Goal: Obtain resource: Obtain resource

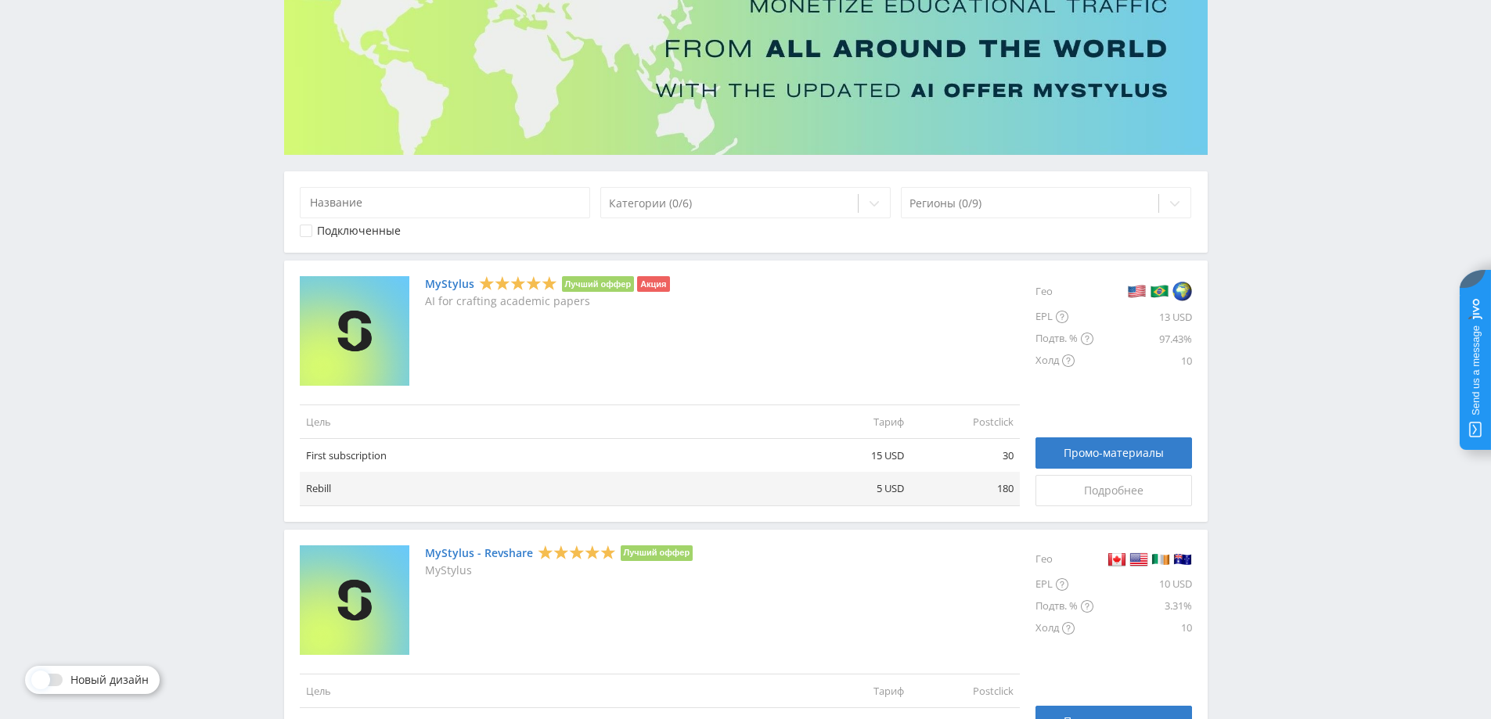
scroll to position [235, 0]
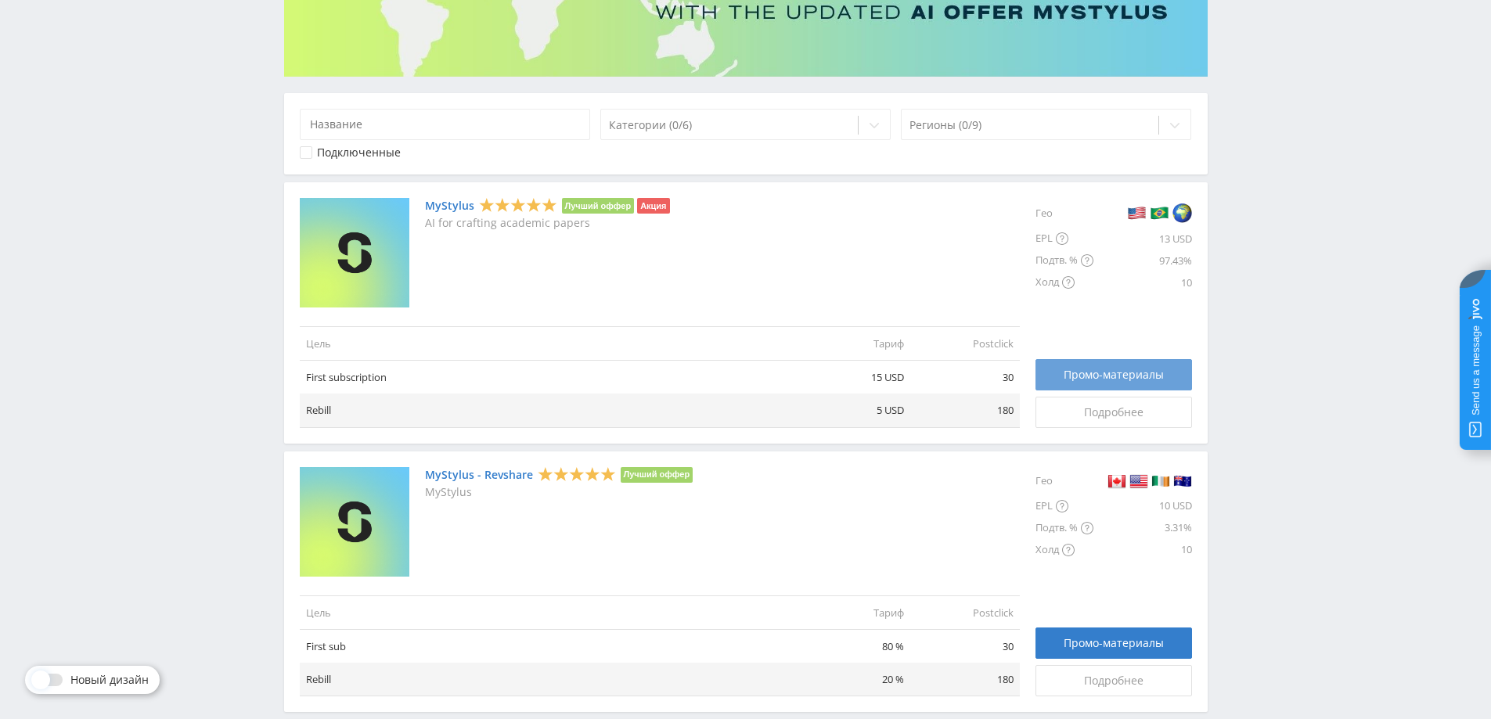
click at [1108, 369] on span "Промо-материалы" at bounding box center [1114, 375] width 100 height 13
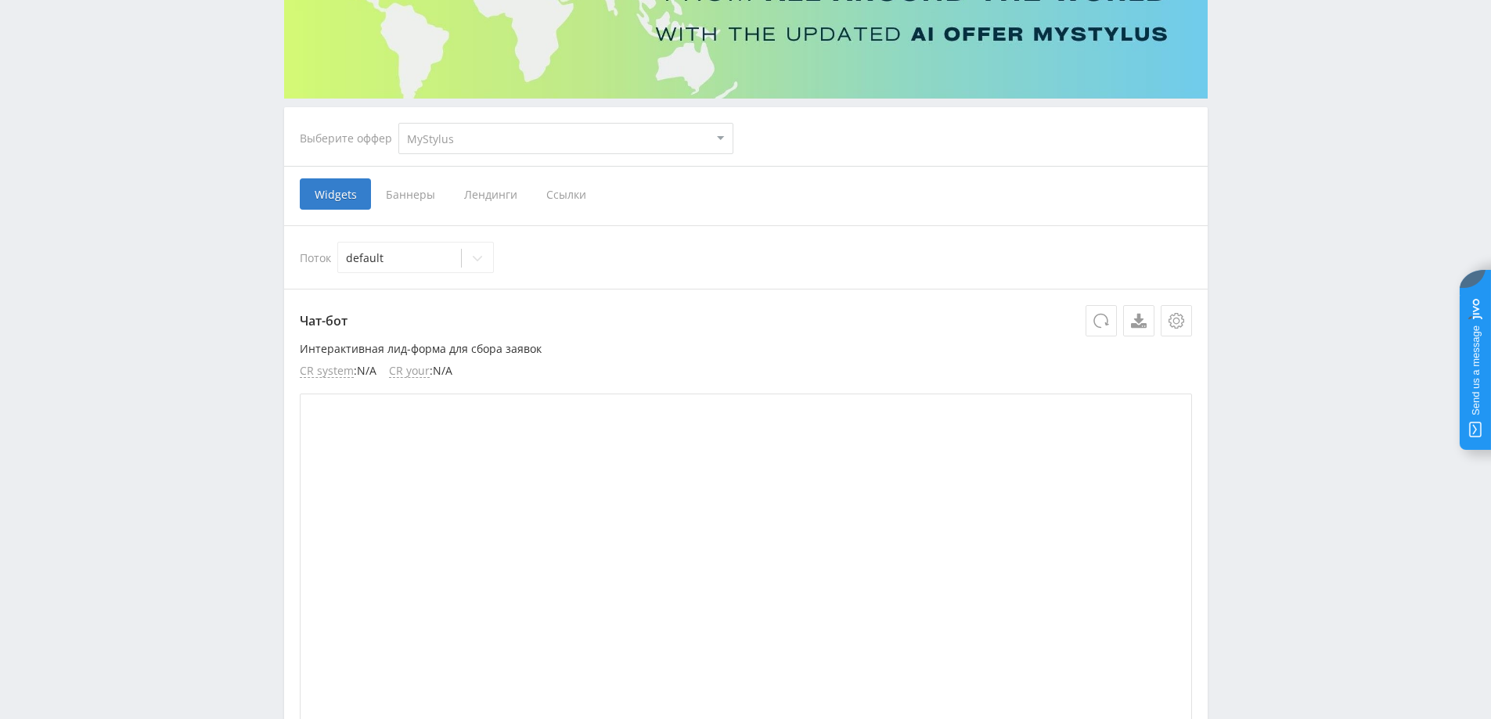
scroll to position [235, 0]
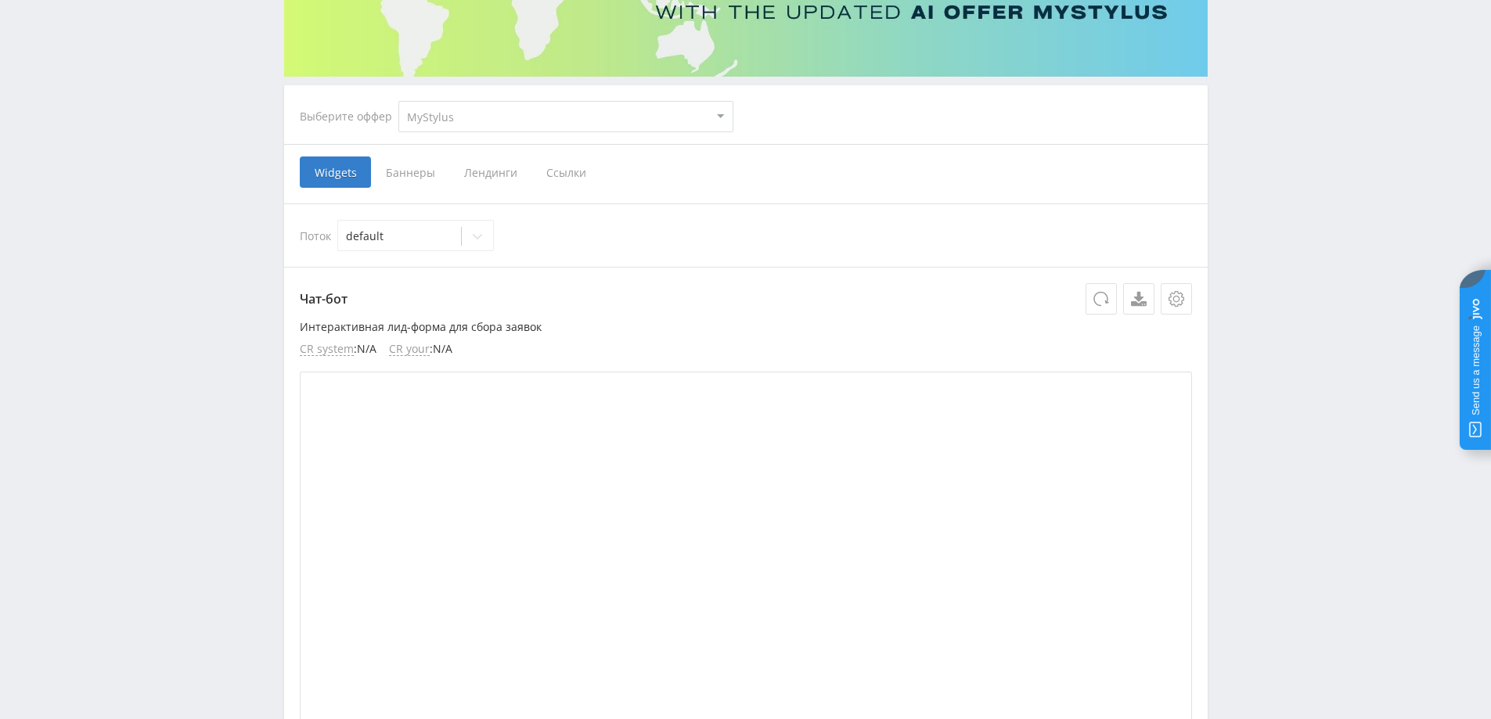
click at [567, 178] on span "Ссылки" at bounding box center [567, 172] width 70 height 31
click at [0, 0] on input "Ссылки" at bounding box center [0, 0] width 0 height 0
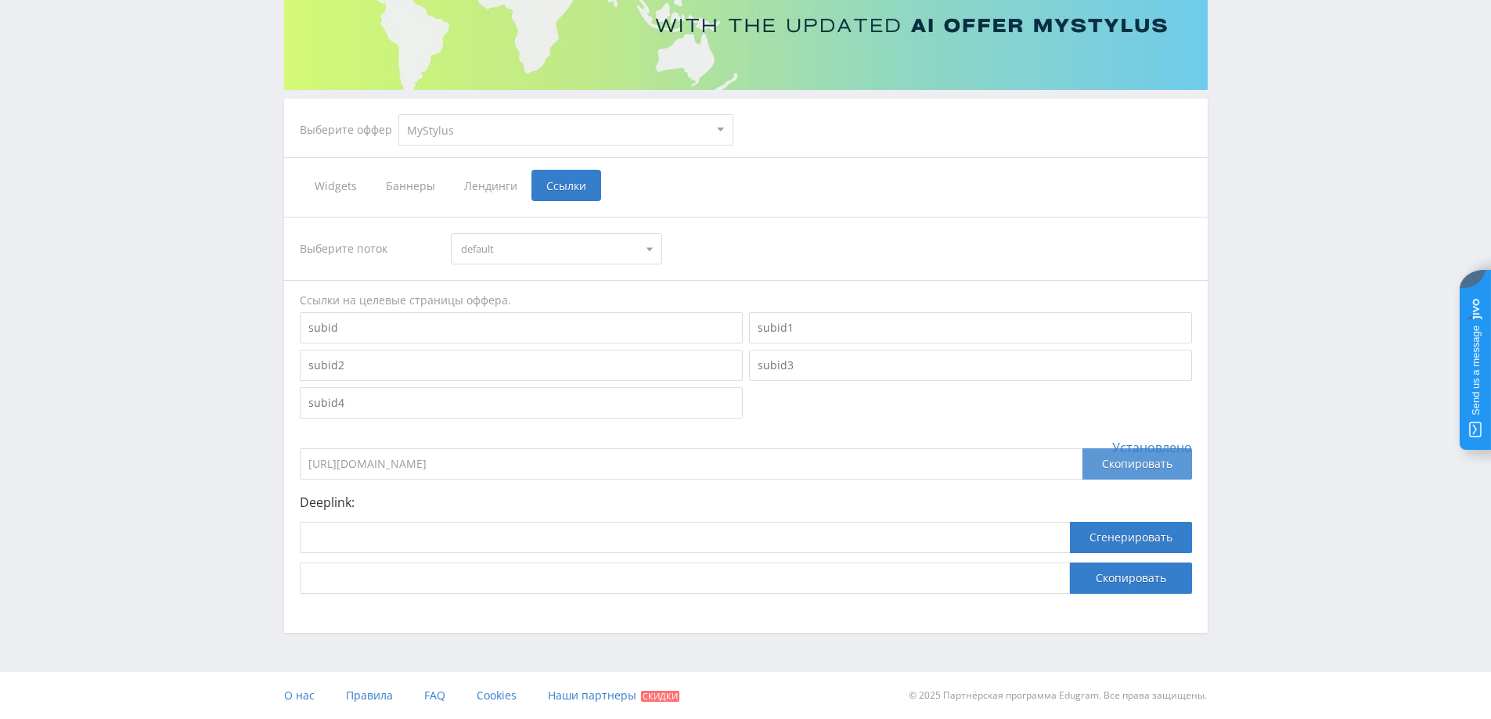
click at [1145, 457] on div "Скопировать" at bounding box center [1138, 464] width 110 height 31
click at [1116, 461] on div "Скопировать" at bounding box center [1138, 464] width 110 height 31
